Goal: Check status: Check status

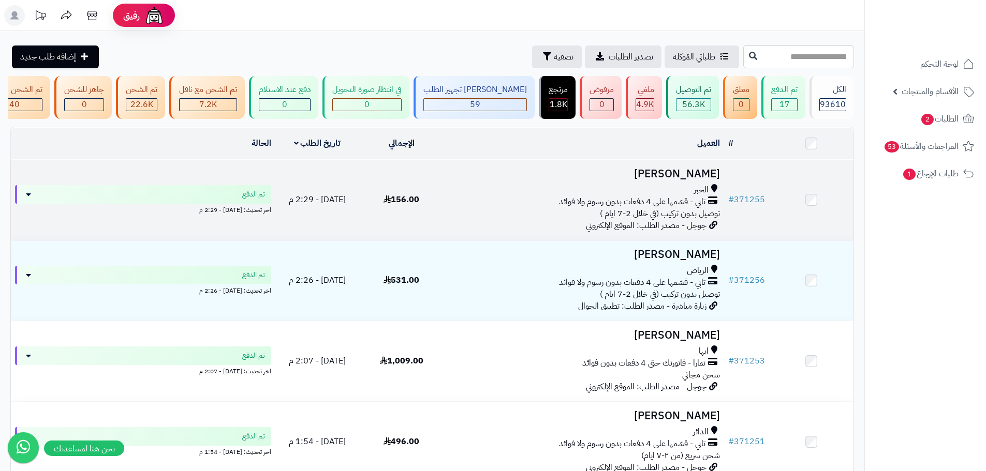
click at [395, 219] on td "156.00" at bounding box center [401, 200] width 84 height 80
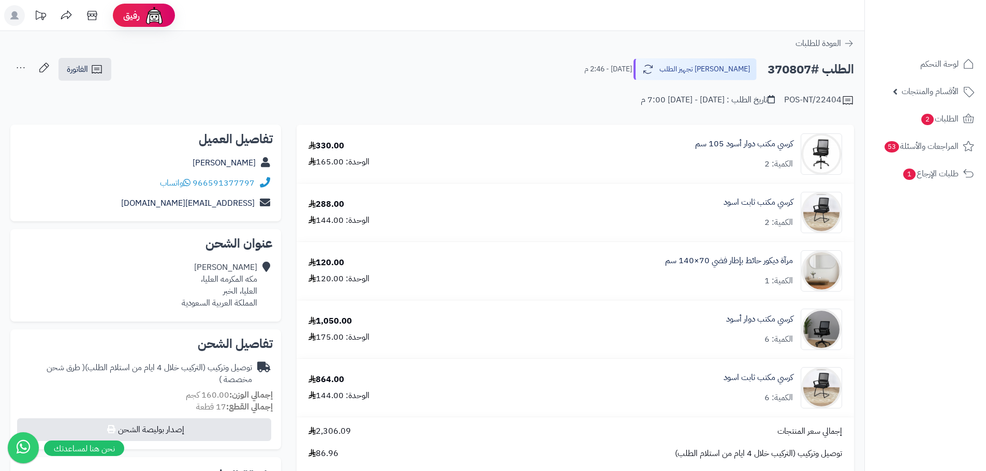
click at [794, 67] on h2 "الطلب #370807" at bounding box center [810, 69] width 86 height 21
copy h2 "370807"
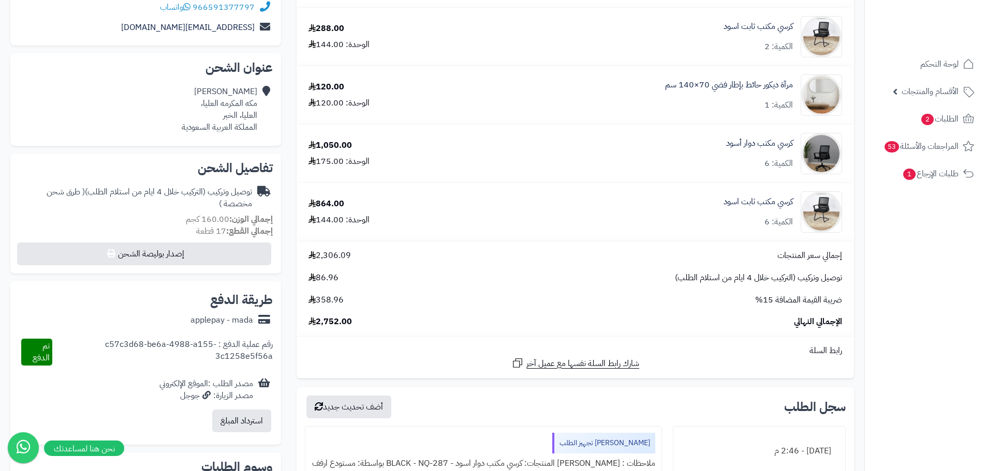
scroll to position [207, 0]
